Goal: Task Accomplishment & Management: Use online tool/utility

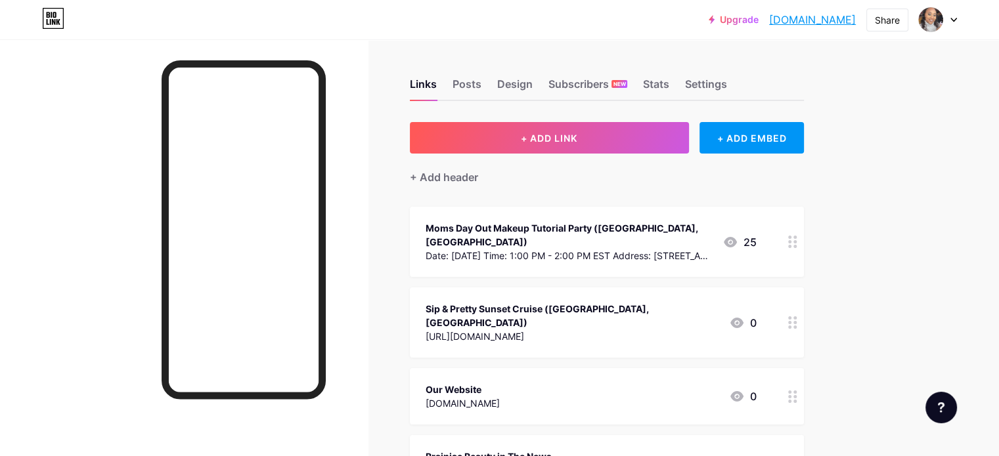
click at [598, 249] on div "Date: [DATE] Time: 1:00 PM - 2:00 PM EST Address: [STREET_ADDRESS] [PERSON_NAME…" at bounding box center [569, 256] width 286 height 14
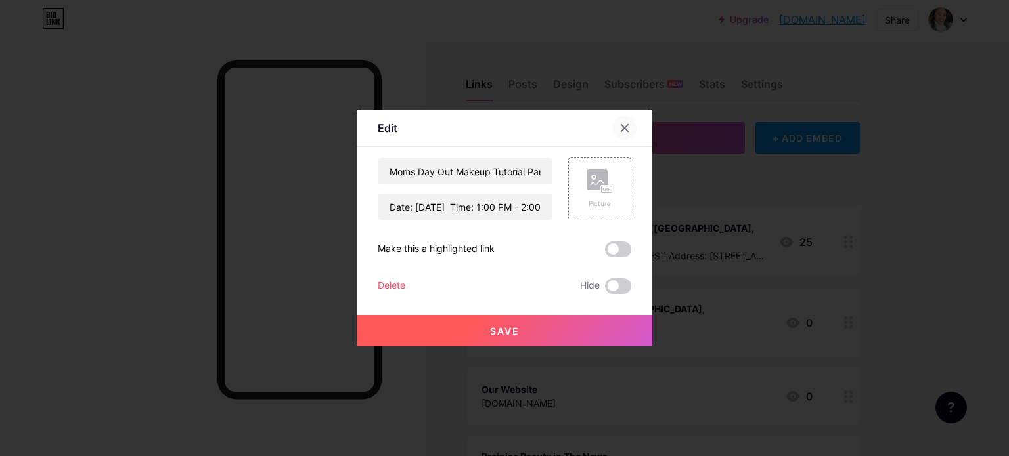
click at [622, 125] on icon at bounding box center [624, 128] width 7 height 7
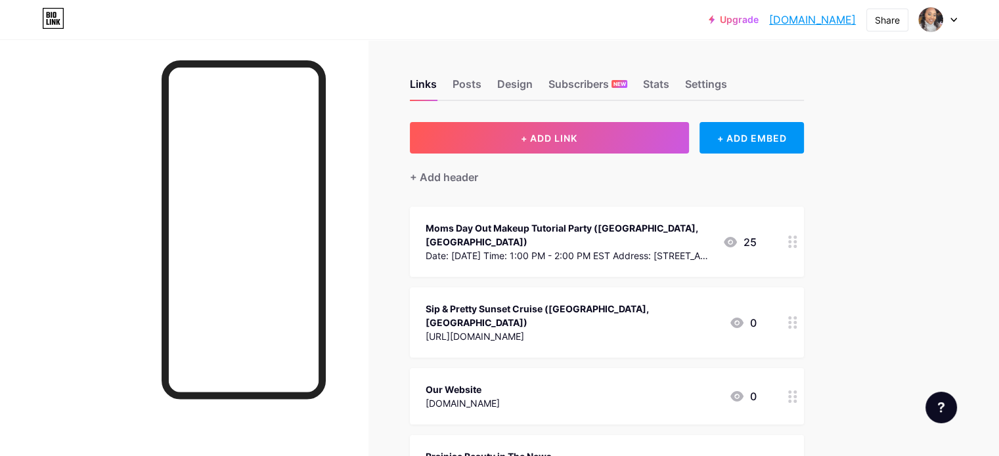
click at [541, 249] on div "Date: [DATE] Time: 1:00 PM - 2:00 PM EST Address: [STREET_ADDRESS] [PERSON_NAME…" at bounding box center [569, 256] width 286 height 14
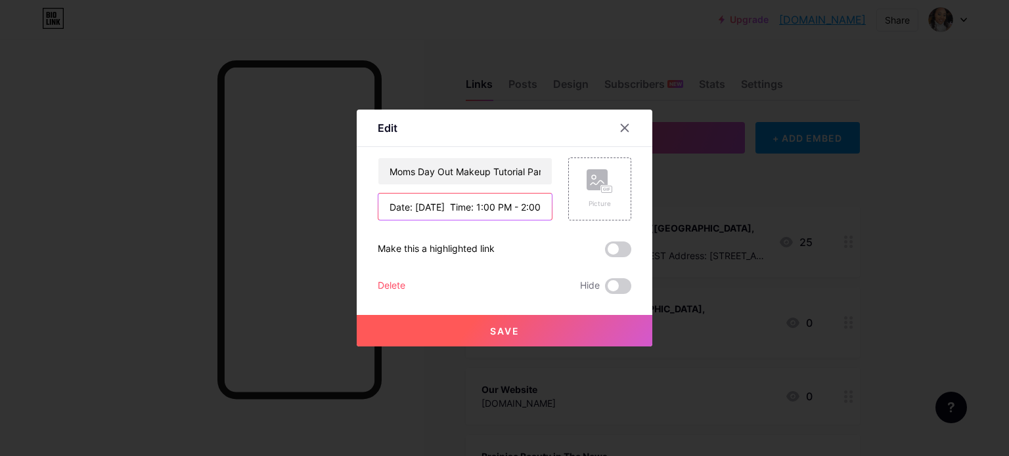
click at [435, 209] on input "Date: [DATE] Time: 1:00 PM - 2:00 PM EST Address: [STREET_ADDRESS] [PERSON_NAME…" at bounding box center [464, 207] width 173 height 26
paste input "[URL][DOMAIN_NAME]"
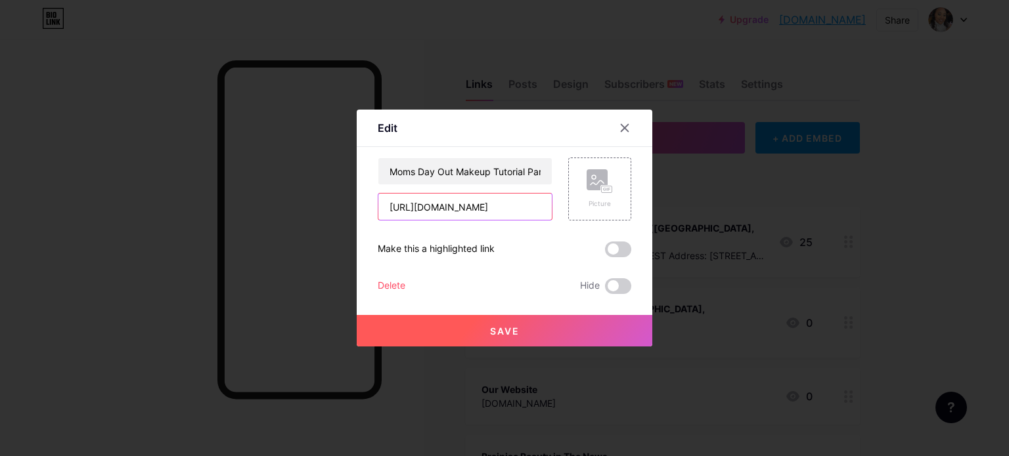
type input "[URL][DOMAIN_NAME]"
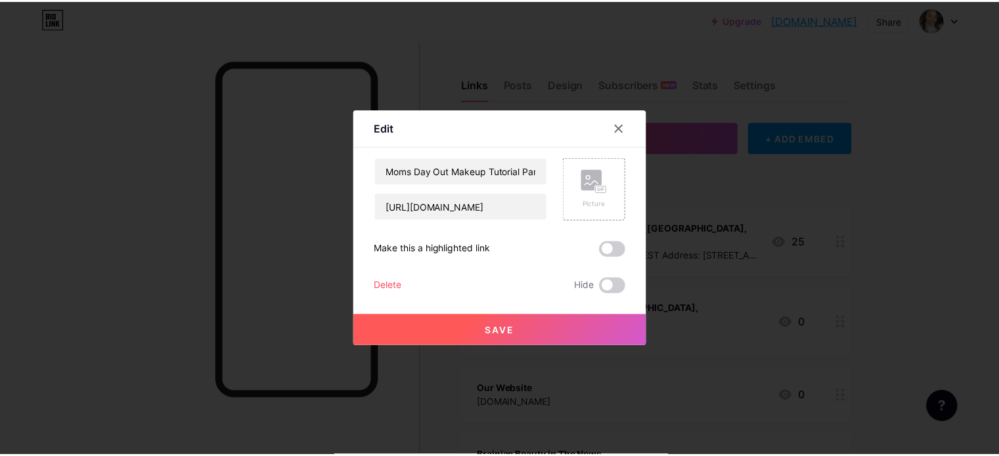
scroll to position [0, 0]
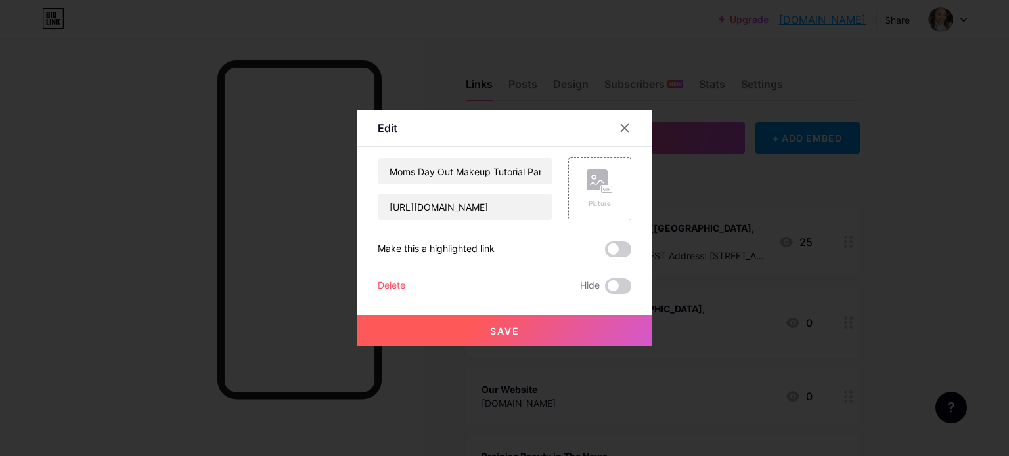
click at [471, 327] on button "Save" at bounding box center [505, 331] width 296 height 32
